Goal: Information Seeking & Learning: Learn about a topic

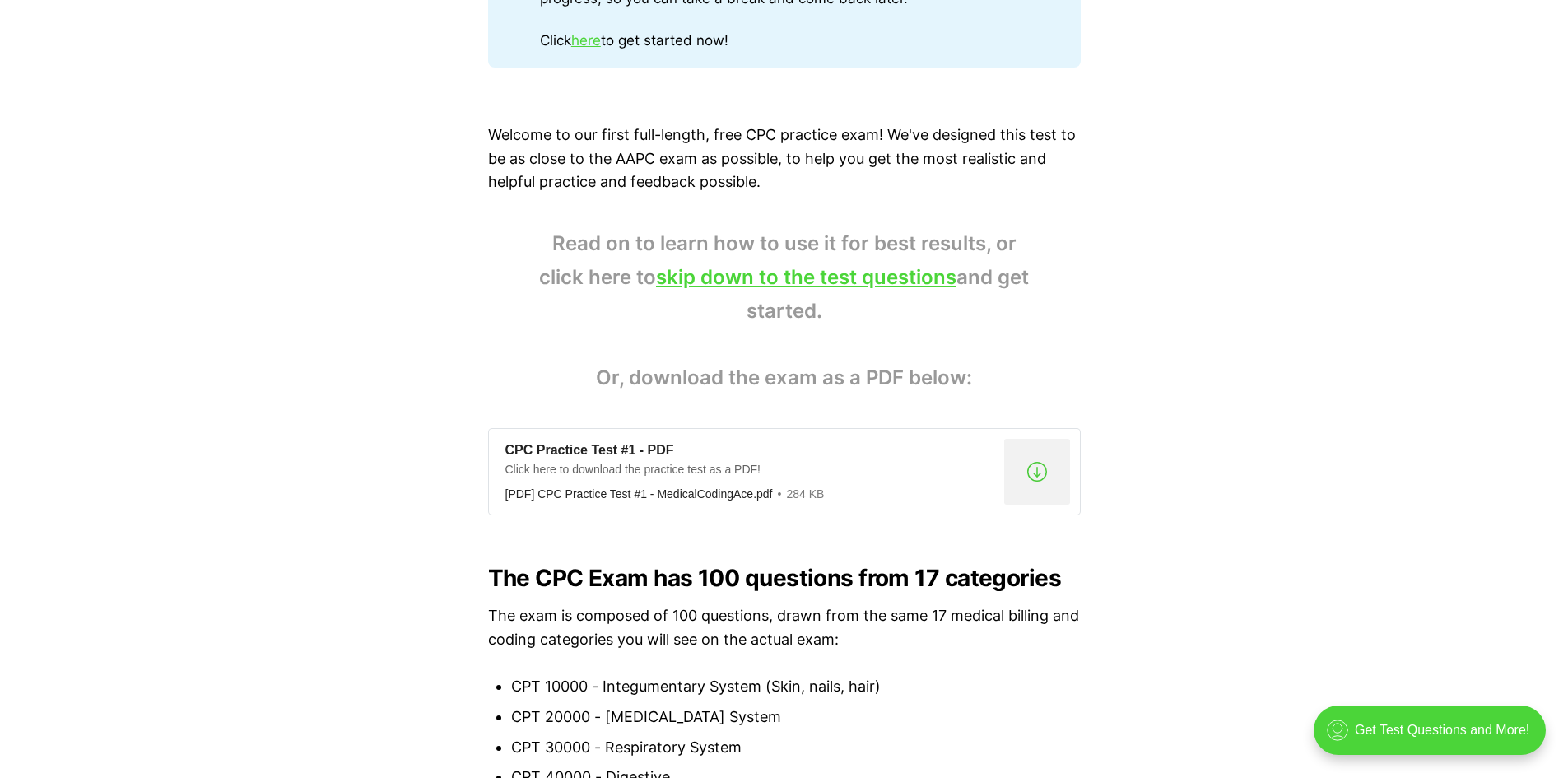
scroll to position [995, 0]
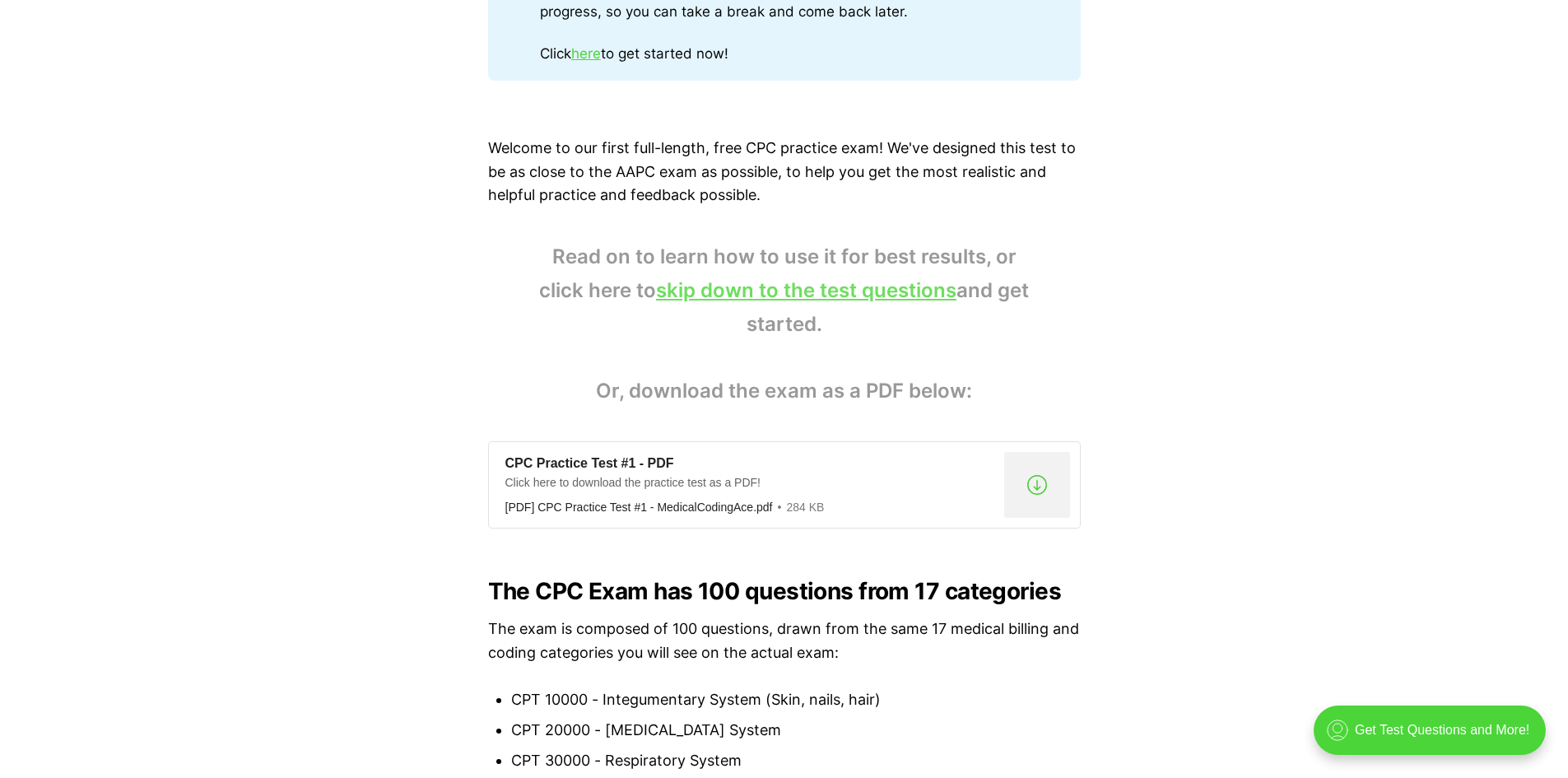
click at [890, 290] on link "skip down to the test questions" at bounding box center [806, 290] width 301 height 24
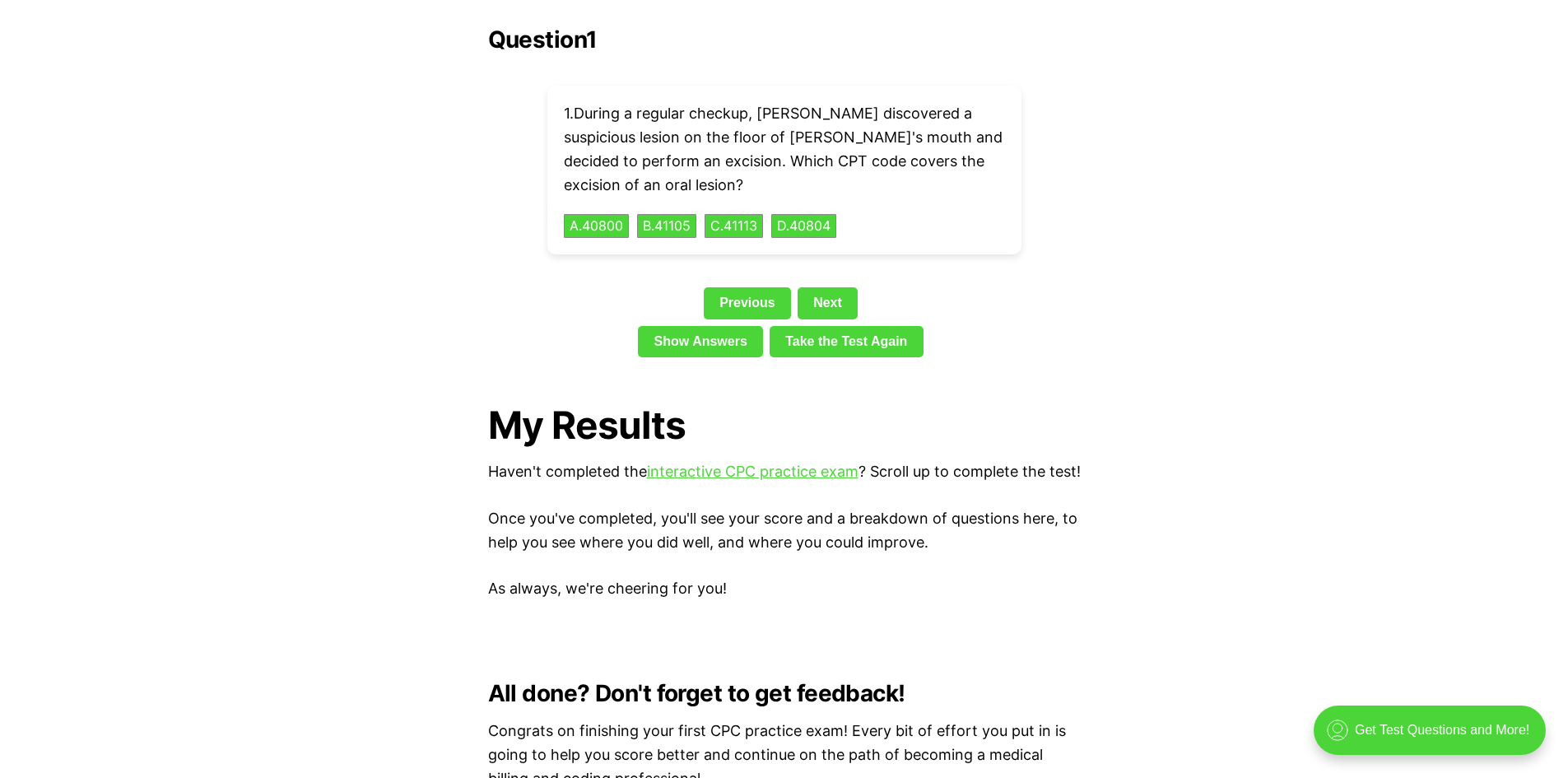
scroll to position [995, 0]
